Goal: Use online tool/utility: Utilize a website feature to perform a specific function

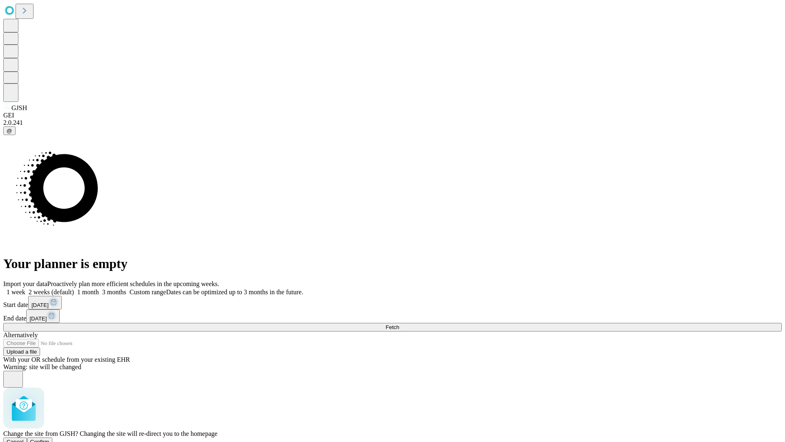
click at [49, 438] on span "Confirm" at bounding box center [39, 441] width 19 height 6
click at [25, 288] on label "1 week" at bounding box center [14, 291] width 22 height 7
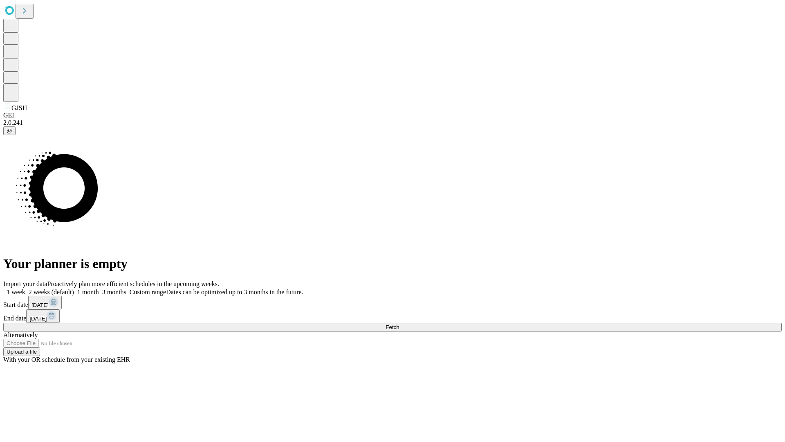
click at [399, 324] on span "Fetch" at bounding box center [392, 327] width 13 height 6
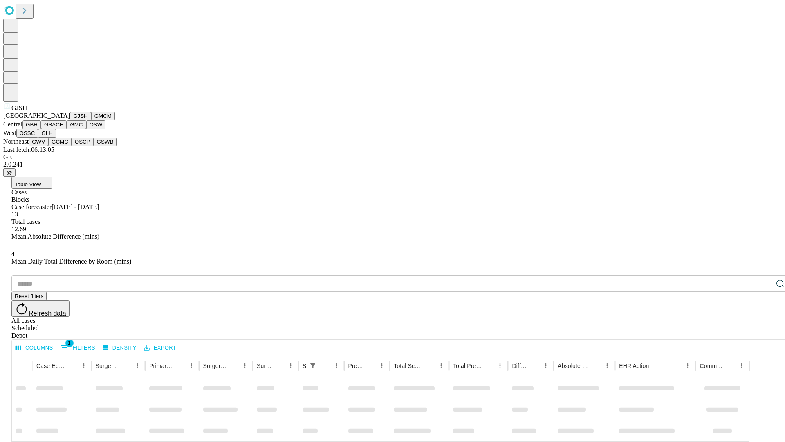
click at [91, 120] on button "GMCM" at bounding box center [103, 116] width 24 height 9
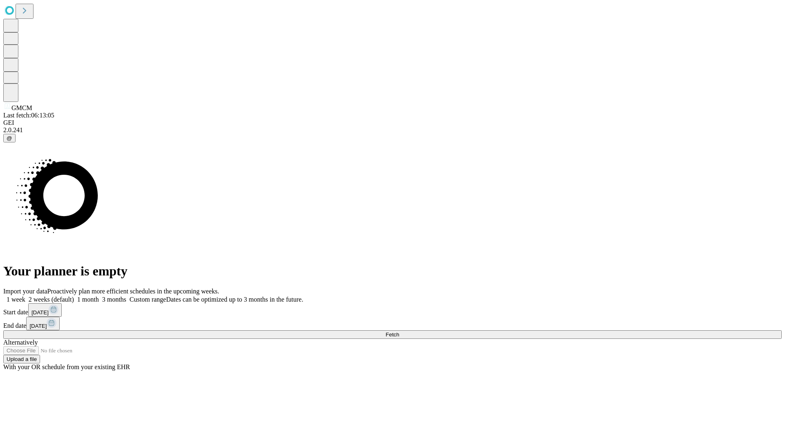
click at [25, 296] on label "1 week" at bounding box center [14, 299] width 22 height 7
click at [399, 331] on span "Fetch" at bounding box center [392, 334] width 13 height 6
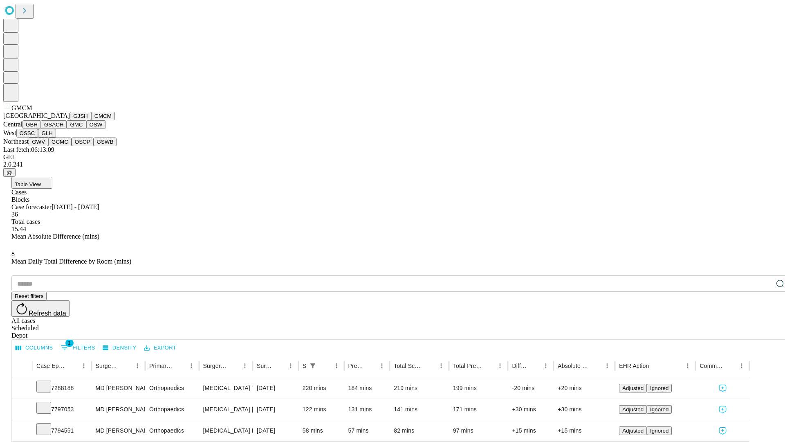
click at [41, 129] on button "GBH" at bounding box center [31, 124] width 18 height 9
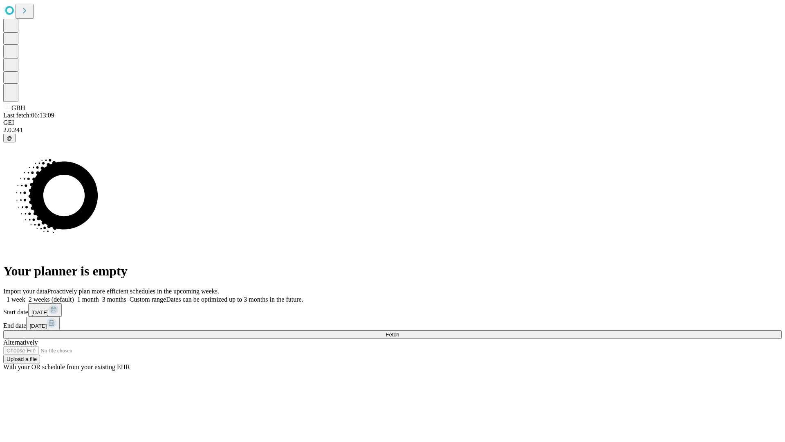
click at [25, 296] on label "1 week" at bounding box center [14, 299] width 22 height 7
click at [399, 331] on span "Fetch" at bounding box center [392, 334] width 13 height 6
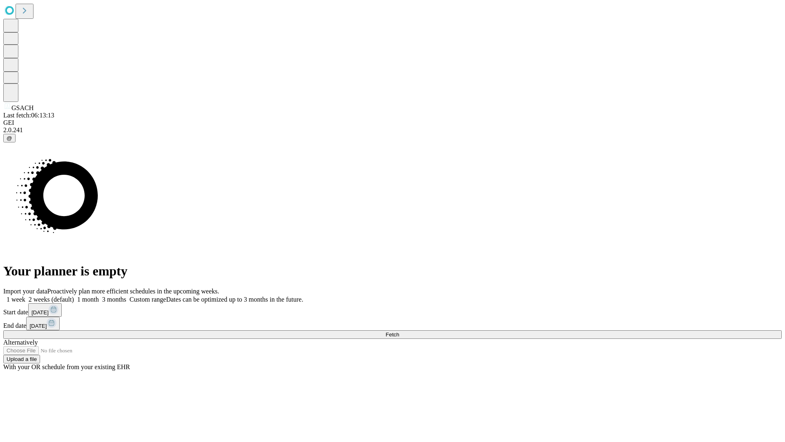
click at [25, 296] on label "1 week" at bounding box center [14, 299] width 22 height 7
click at [399, 331] on span "Fetch" at bounding box center [392, 334] width 13 height 6
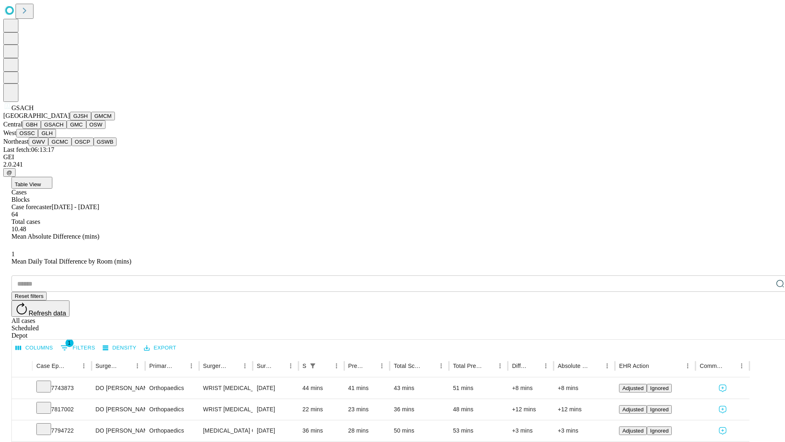
click at [67, 129] on button "GMC" at bounding box center [76, 124] width 19 height 9
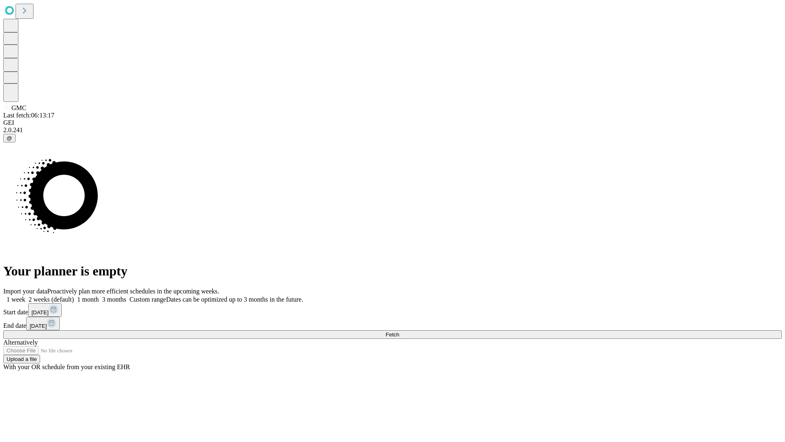
click at [25, 296] on label "1 week" at bounding box center [14, 299] width 22 height 7
click at [399, 331] on span "Fetch" at bounding box center [392, 334] width 13 height 6
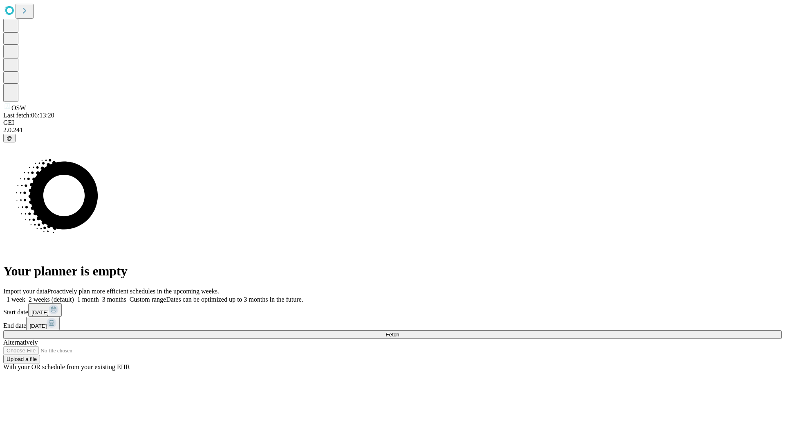
click at [25, 296] on label "1 week" at bounding box center [14, 299] width 22 height 7
click at [399, 331] on span "Fetch" at bounding box center [392, 334] width 13 height 6
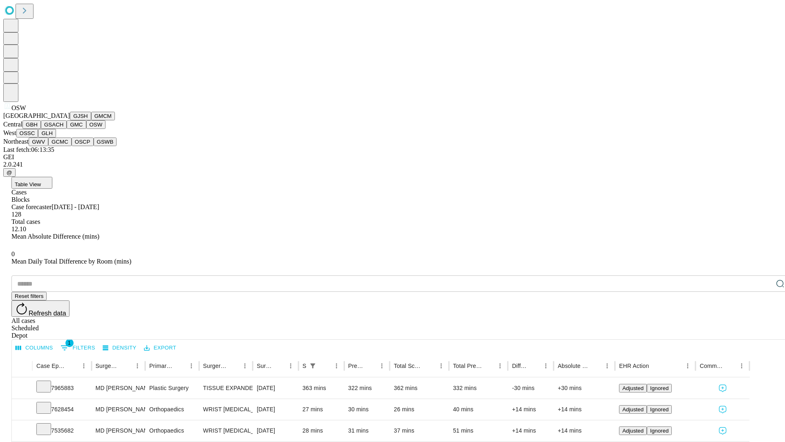
click at [38, 137] on button "OSSC" at bounding box center [27, 133] width 22 height 9
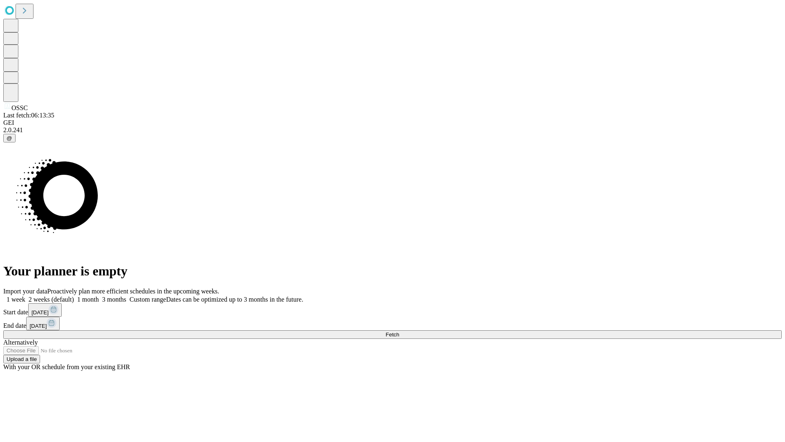
click at [25, 296] on label "1 week" at bounding box center [14, 299] width 22 height 7
click at [399, 331] on span "Fetch" at bounding box center [392, 334] width 13 height 6
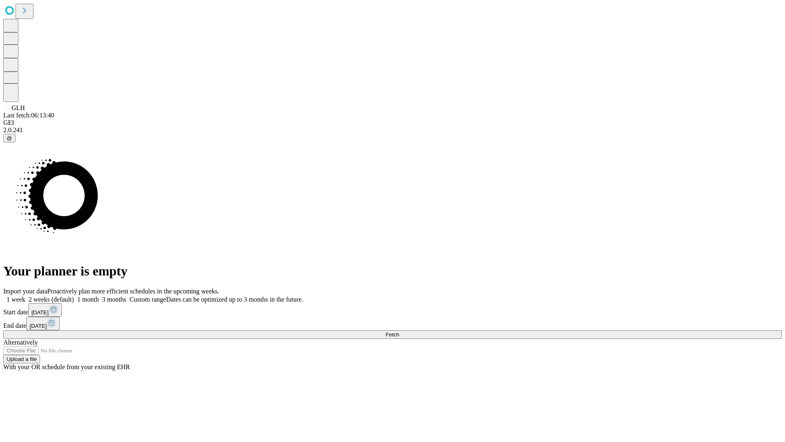
click at [25, 296] on label "1 week" at bounding box center [14, 299] width 22 height 7
click at [399, 331] on span "Fetch" at bounding box center [392, 334] width 13 height 6
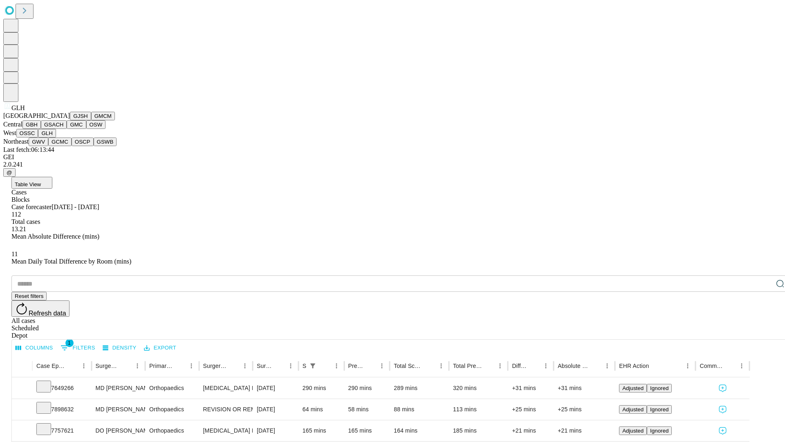
click at [48, 146] on button "GWV" at bounding box center [39, 141] width 20 height 9
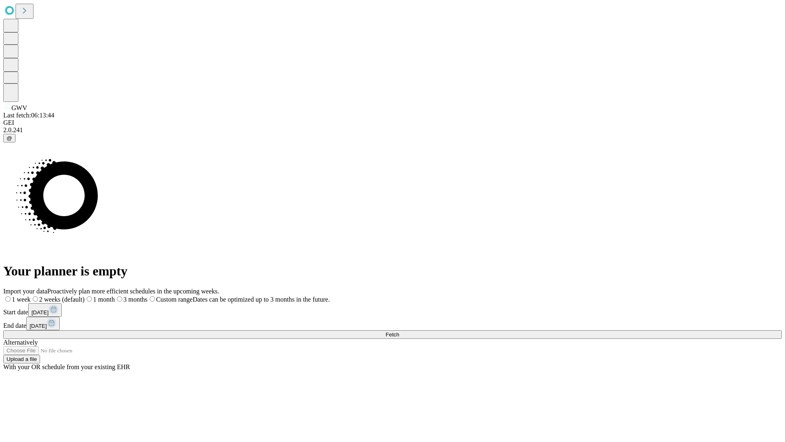
click at [31, 296] on label "1 week" at bounding box center [16, 299] width 27 height 7
click at [399, 331] on span "Fetch" at bounding box center [392, 334] width 13 height 6
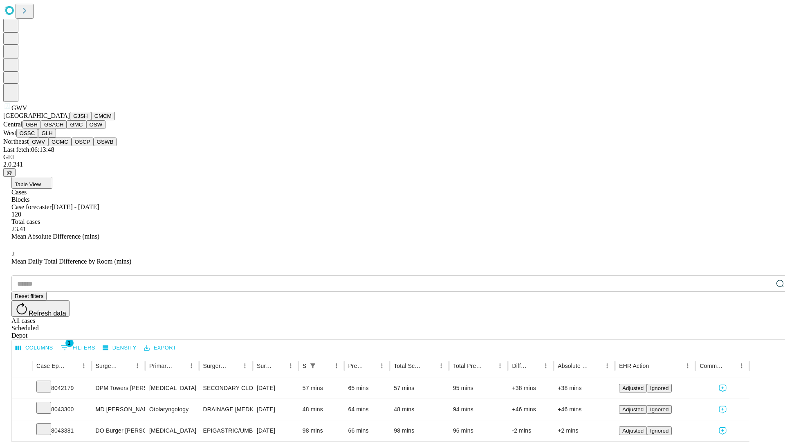
click at [63, 146] on button "GCMC" at bounding box center [59, 141] width 23 height 9
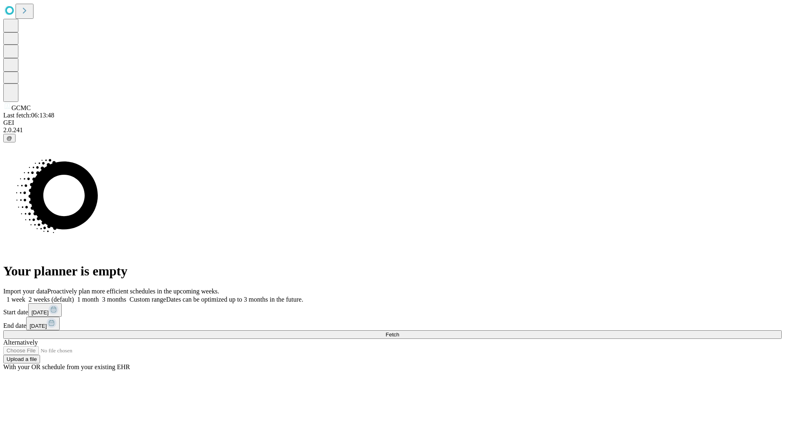
click at [25, 296] on label "1 week" at bounding box center [14, 299] width 22 height 7
click at [399, 331] on span "Fetch" at bounding box center [392, 334] width 13 height 6
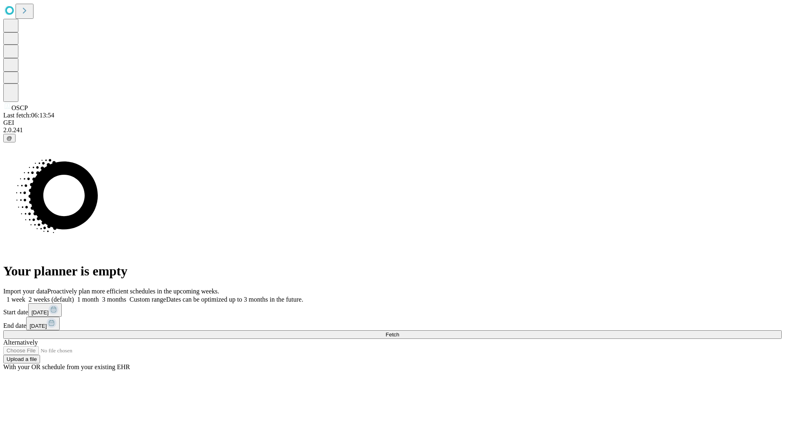
click at [25, 296] on label "1 week" at bounding box center [14, 299] width 22 height 7
click at [399, 331] on span "Fetch" at bounding box center [392, 334] width 13 height 6
